Goal: Navigation & Orientation: Find specific page/section

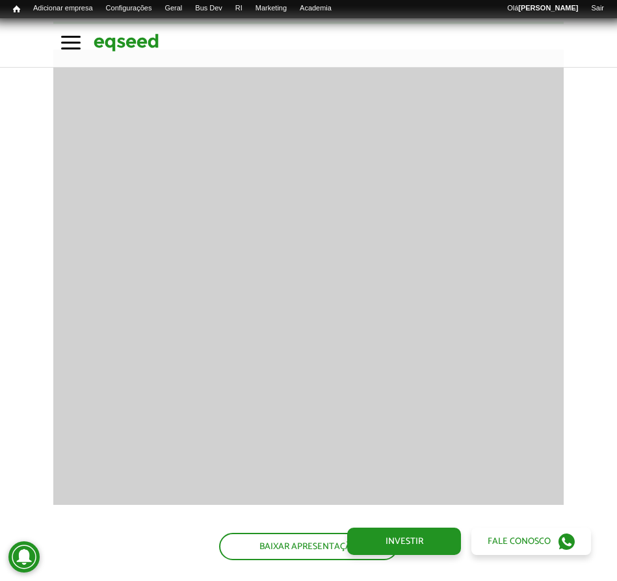
scroll to position [1502, 0]
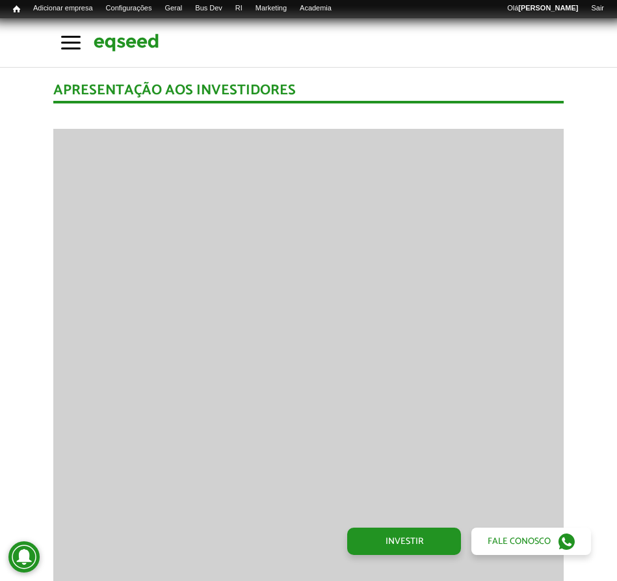
scroll to position [1434, 0]
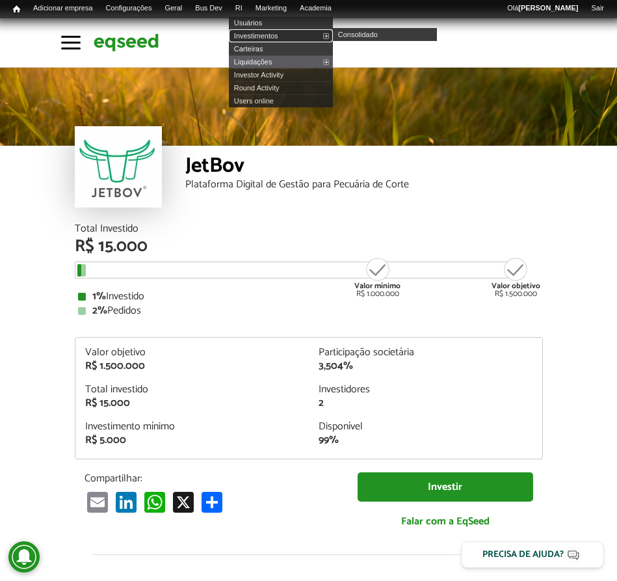
click at [266, 33] on link "Investimentos" at bounding box center [281, 35] width 104 height 13
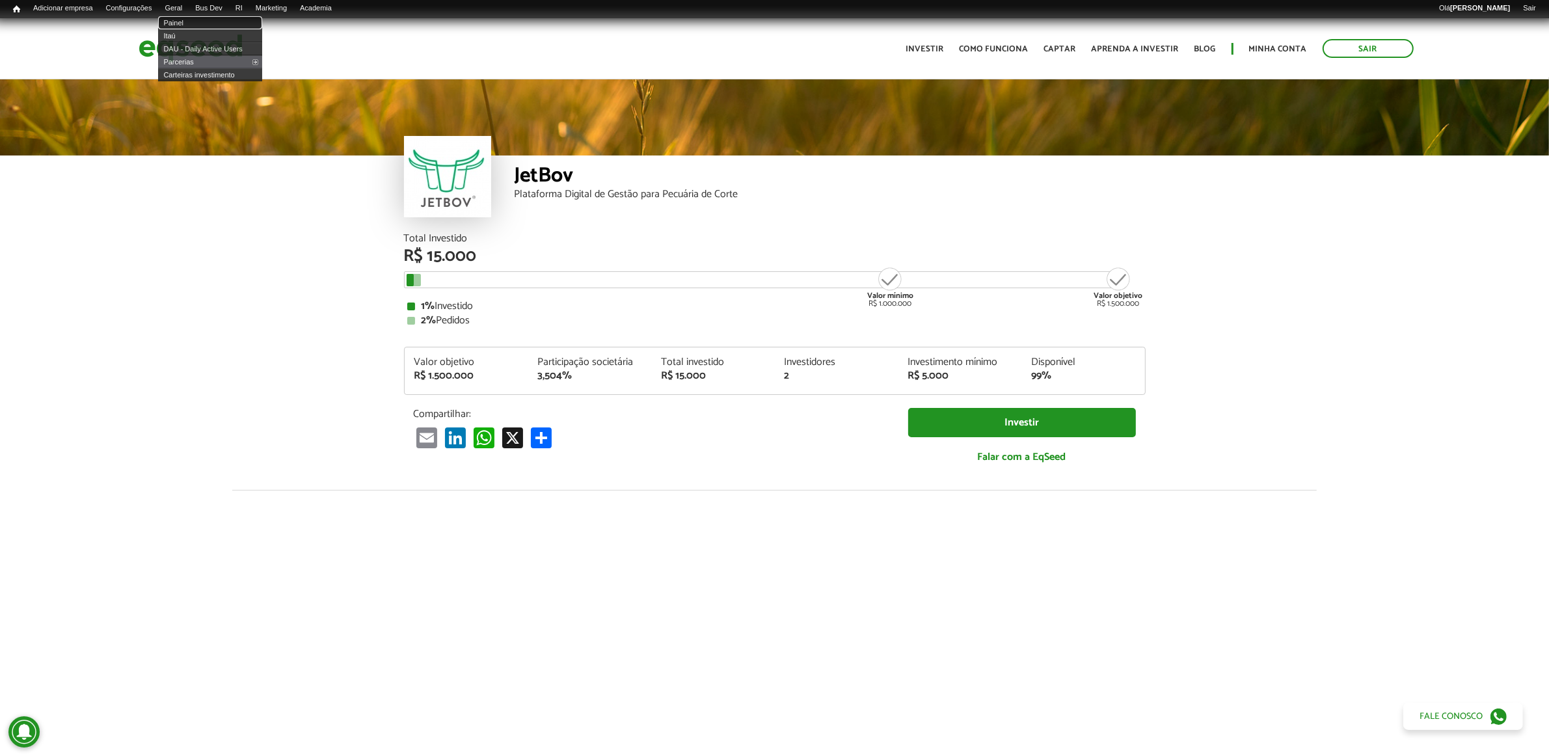
click at [191, 16] on link "Painel" at bounding box center [210, 22] width 104 height 13
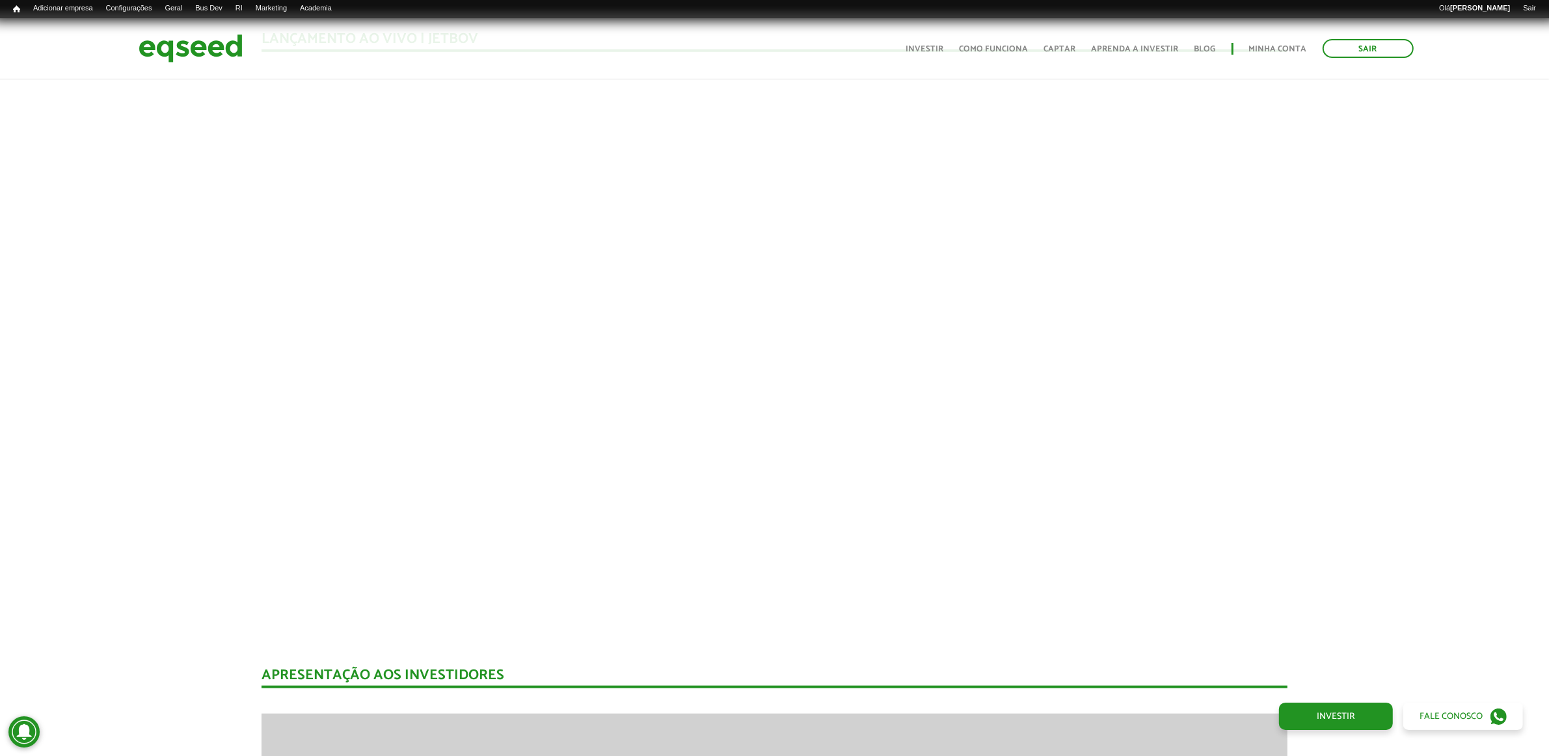
scroll to position [1289, 0]
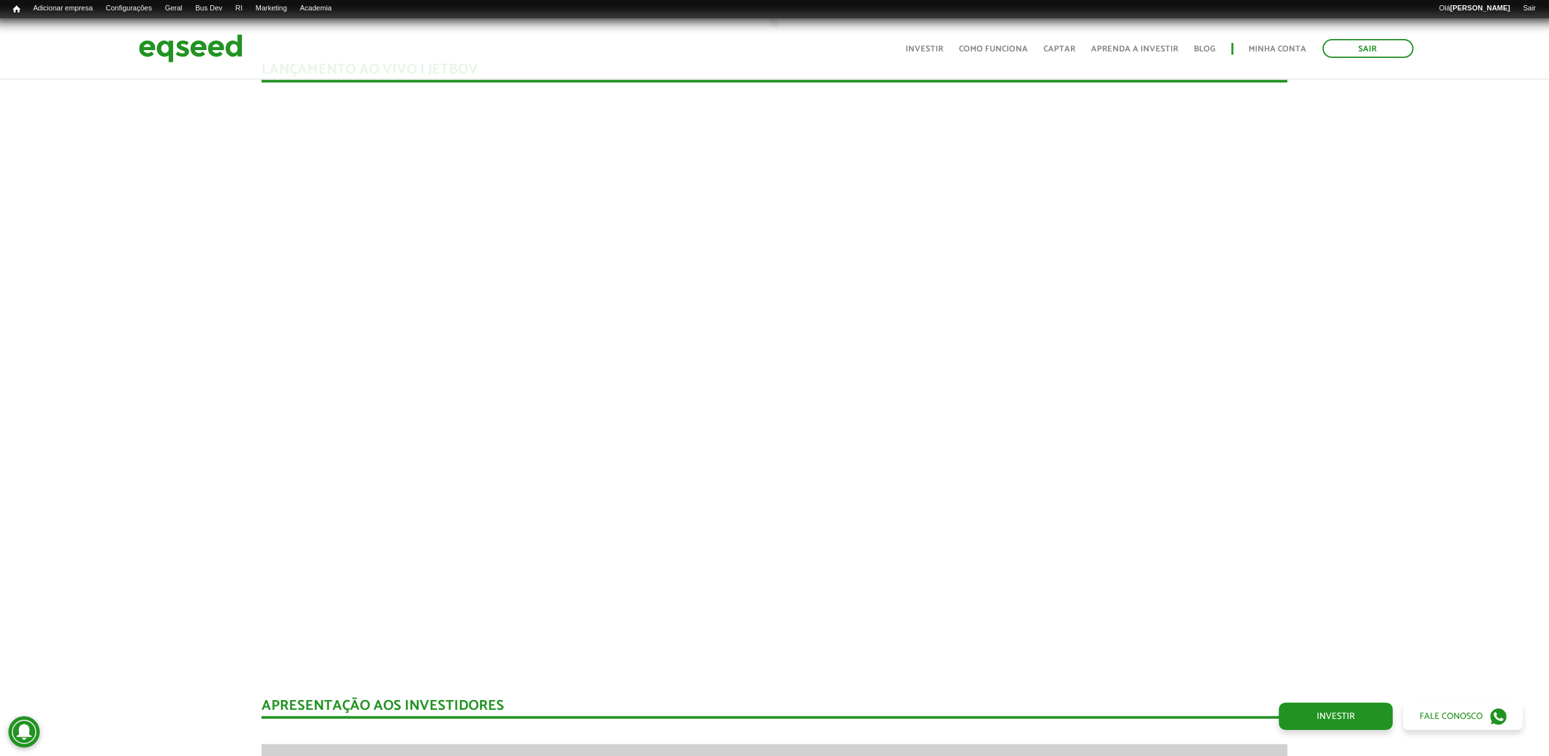
drag, startPoint x: 1557, startPoint y: 43, endPoint x: 1586, endPoint y: 209, distance: 169.1
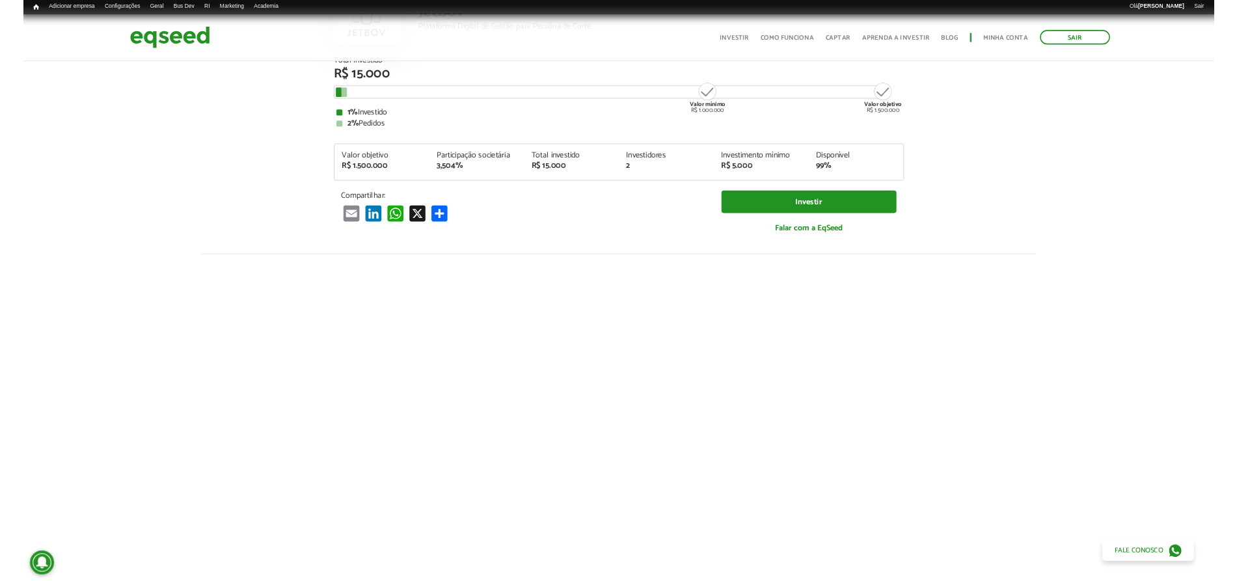
scroll to position [160, 0]
